Goal: Information Seeking & Learning: Check status

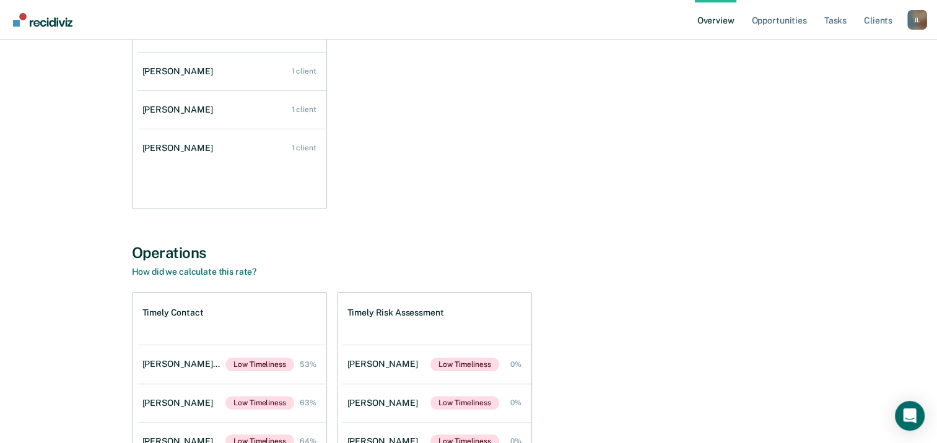
scroll to position [372, 0]
